Goal: Task Accomplishment & Management: Manage account settings

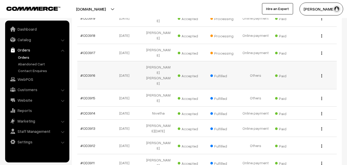
scroll to position [164, 0]
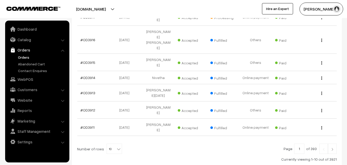
click at [332, 148] on img at bounding box center [332, 149] width 5 height 3
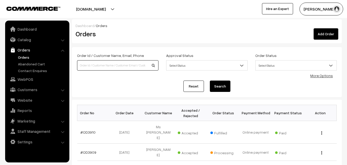
drag, startPoint x: 91, startPoint y: 69, endPoint x: 94, endPoint y: 65, distance: 4.9
click at [94, 65] on input at bounding box center [117, 65] width 81 height 10
type input "siva sangari"
click at [216, 85] on button "Search" at bounding box center [220, 85] width 21 height 11
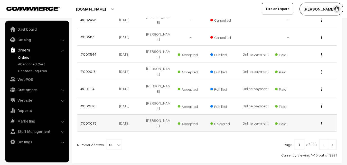
scroll to position [165, 0]
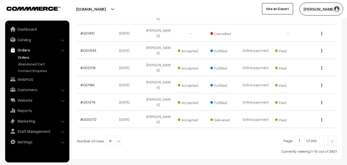
click at [333, 140] on img at bounding box center [332, 141] width 5 height 3
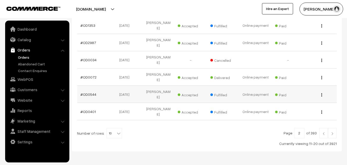
scroll to position [180, 0]
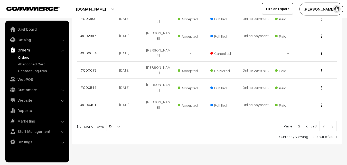
click at [332, 126] on img at bounding box center [332, 126] width 5 height 3
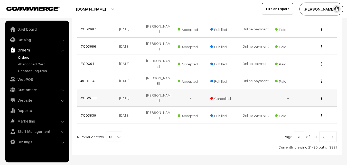
scroll to position [178, 0]
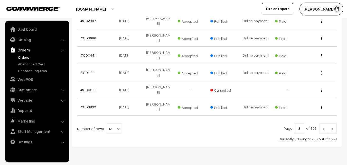
click at [332, 123] on link at bounding box center [332, 128] width 9 height 10
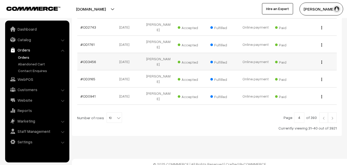
scroll to position [189, 0]
click at [331, 116] on img at bounding box center [332, 117] width 5 height 3
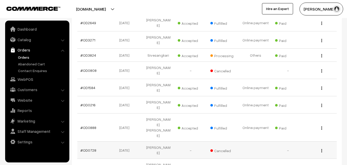
scroll to position [51, 0]
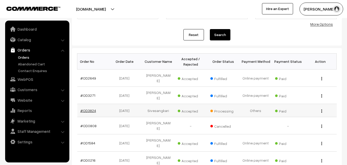
click at [93, 108] on link "#OD3824" at bounding box center [88, 110] width 16 height 4
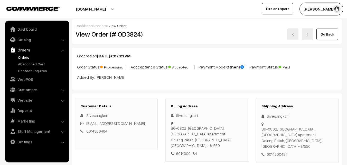
click at [331, 34] on link "Go Back" at bounding box center [328, 34] width 22 height 11
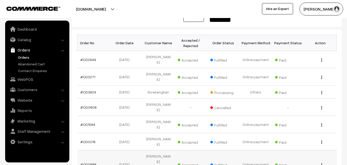
scroll to position [77, 0]
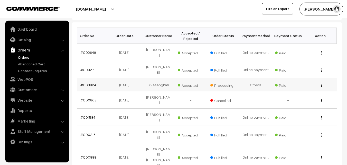
click at [160, 79] on td "Sivesangkari" at bounding box center [158, 84] width 32 height 13
click at [153, 78] on td "Sivesangkari" at bounding box center [158, 84] width 32 height 13
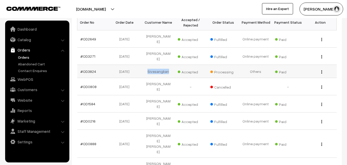
scroll to position [103, 0]
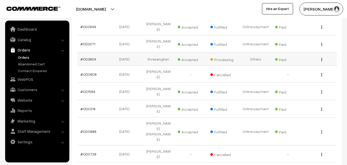
click at [323, 56] on div "View" at bounding box center [320, 58] width 26 height 5
click at [322, 58] on img "button" at bounding box center [322, 59] width 1 height 3
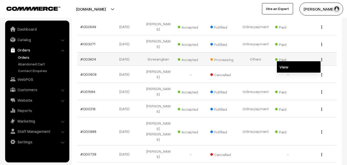
click at [292, 61] on link "View" at bounding box center [299, 66] width 44 height 11
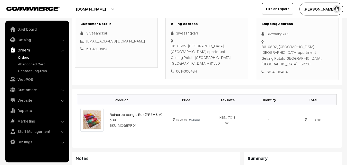
scroll to position [51, 0]
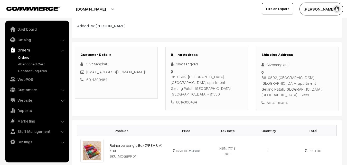
click at [153, 103] on div "Customer Details Sivesangkari sivesangkari21@gmail.com 6014300484 Billing Addre…" at bounding box center [207, 79] width 270 height 74
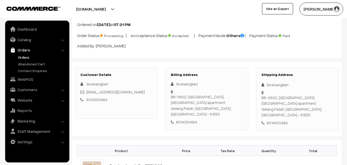
scroll to position [26, 0]
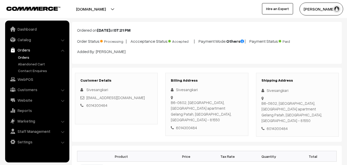
click at [21, 57] on link "Orders" at bounding box center [42, 56] width 51 height 5
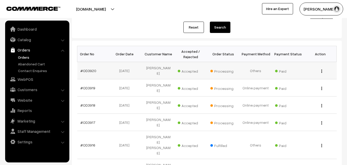
scroll to position [77, 0]
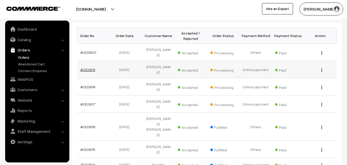
click at [89, 67] on link "#OD3919" at bounding box center [87, 69] width 15 height 4
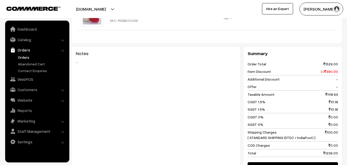
scroll to position [257, 0]
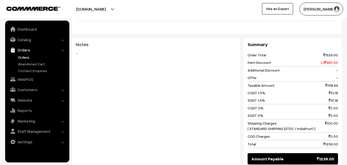
click at [20, 58] on link "Orders" at bounding box center [42, 56] width 51 height 5
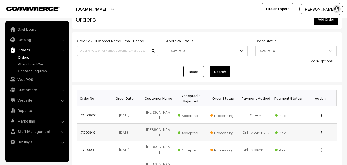
scroll to position [51, 0]
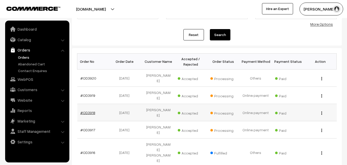
click at [89, 110] on link "#OD3918" at bounding box center [87, 112] width 15 height 4
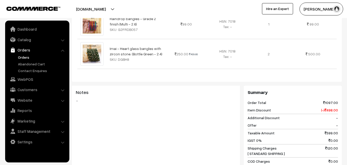
scroll to position [180, 0]
click at [24, 58] on link "Orders" at bounding box center [42, 56] width 51 height 5
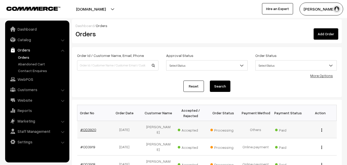
click at [90, 127] on link "#OD3920" at bounding box center [88, 129] width 16 height 4
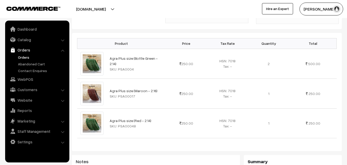
scroll to position [180, 0]
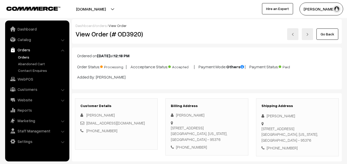
scroll to position [180, 0]
